Goal: Task Accomplishment & Management: Complete application form

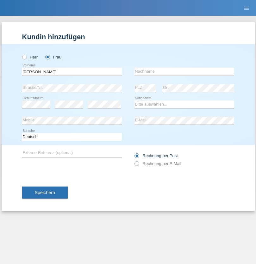
type input "[PERSON_NAME]"
click at [184, 71] on input "text" at bounding box center [184, 72] width 100 height 8
type input "Ramirez"
select select "DO"
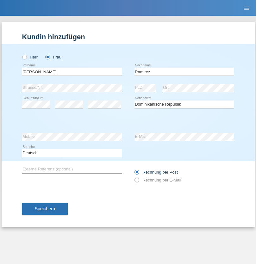
select select "C"
select select "30"
select select "10"
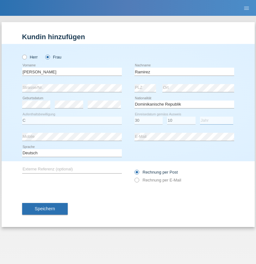
select select "2021"
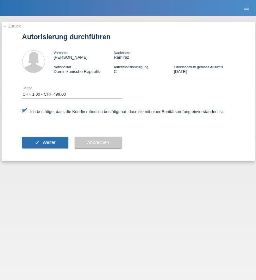
select select "1"
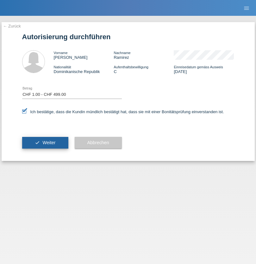
click at [45, 143] on span "Weiter" at bounding box center [48, 142] width 13 height 5
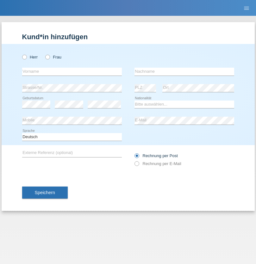
radio input "true"
click at [72, 71] on input "text" at bounding box center [72, 72] width 100 height 8
type input "Vlora"
click at [184, 71] on input "text" at bounding box center [184, 72] width 100 height 8
type input "Wastuhewa"
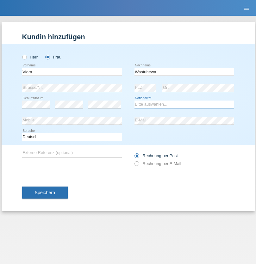
select select "CH"
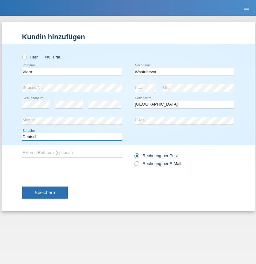
select select "en"
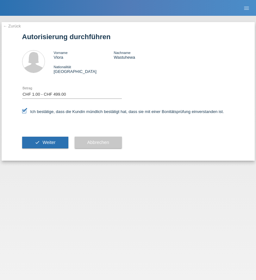
select select "1"
click at [45, 143] on span "Weiter" at bounding box center [48, 142] width 13 height 5
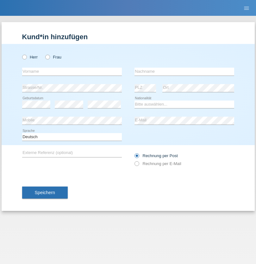
radio input "true"
click at [72, 71] on input "text" at bounding box center [72, 72] width 100 height 8
type input "Amr"
click at [184, 71] on input "text" at bounding box center [184, 72] width 100 height 8
type input "Abouelwafa"
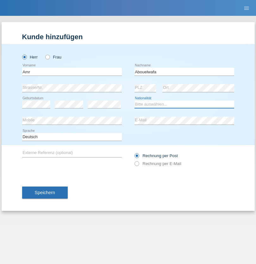
select select "CH"
radio input "true"
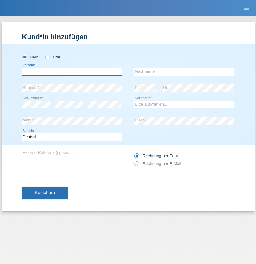
click at [72, 71] on input "text" at bounding box center [72, 72] width 100 height 8
type input "[PERSON_NAME]"
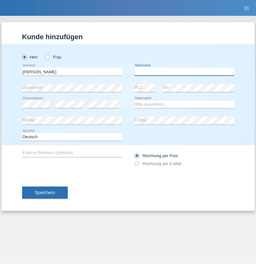
click at [184, 71] on input "text" at bounding box center [184, 72] width 100 height 8
type input "Zatloukal"
select select "CH"
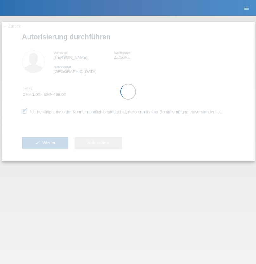
select select "1"
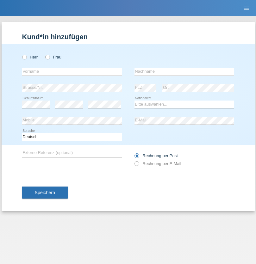
radio input "true"
click at [72, 71] on input "text" at bounding box center [72, 72] width 100 height 8
type input "Amr"
click at [184, 71] on input "text" at bounding box center [184, 72] width 100 height 8
type input "Abouelwafa"
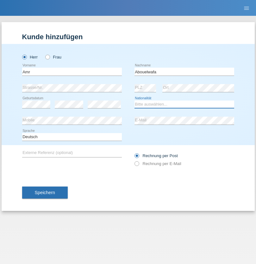
select select "CH"
radio input "true"
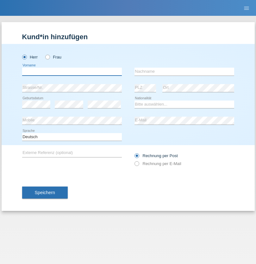
click at [72, 71] on input "text" at bounding box center [72, 72] width 100 height 8
type input "Jörg"
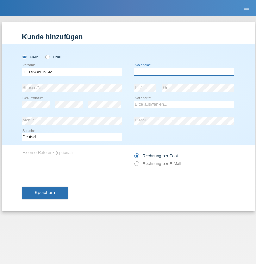
click at [184, 71] on input "text" at bounding box center [184, 72] width 100 height 8
type input "Traksel"
select select "DE"
select select "C"
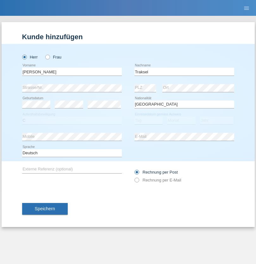
select select "01"
select select "07"
select select "2008"
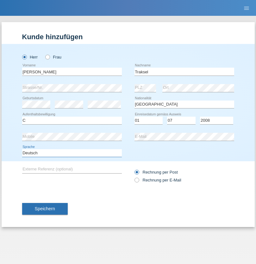
select select "en"
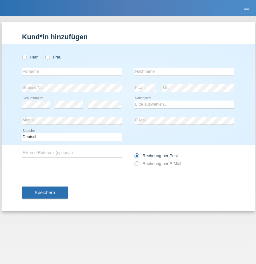
radio input "true"
select select "RS"
select select "C"
select select "08"
select select "10"
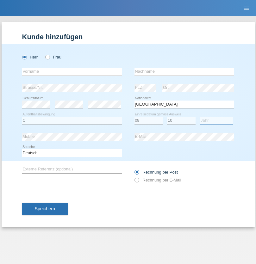
select select "2006"
select select "en"
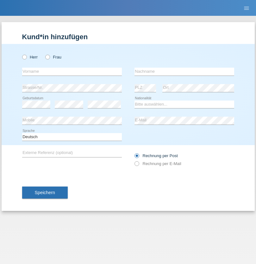
radio input "true"
click at [72, 71] on input "text" at bounding box center [72, 72] width 100 height 8
type input "Sladjan"
click at [184, 71] on input "text" at bounding box center [184, 72] width 100 height 8
type input "Pejic"
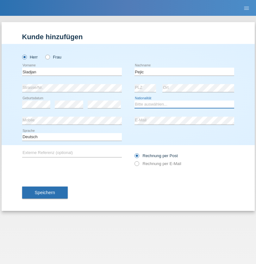
select select "CH"
radio input "true"
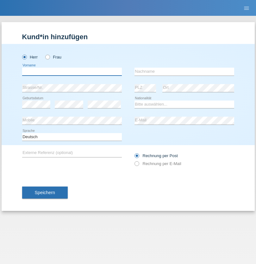
click at [72, 71] on input "text" at bounding box center [72, 72] width 100 height 8
type input "Mohammad Qais"
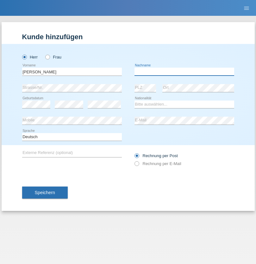
click at [184, 71] on input "text" at bounding box center [184, 72] width 100 height 8
type input "Nemani"
select select "AF"
select select "C"
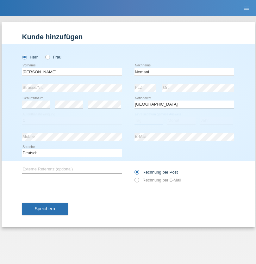
select select "02"
select select "01"
select select "2021"
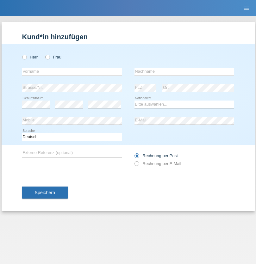
radio input "true"
